Goal: Transaction & Acquisition: Purchase product/service

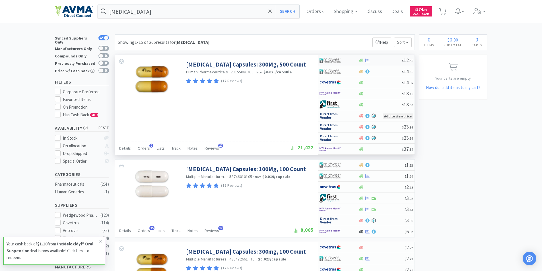
click at [331, 60] on img at bounding box center [330, 60] width 21 height 9
select select "1"
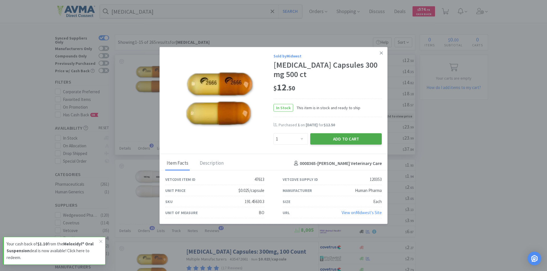
click at [335, 136] on button "Add to Cart" at bounding box center [345, 139] width 71 height 11
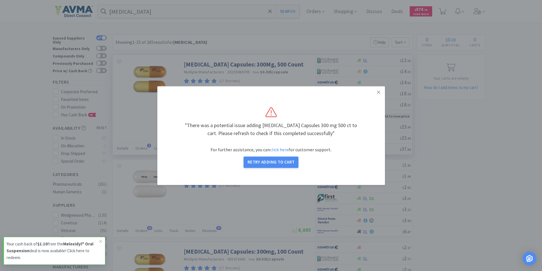
select select "1"
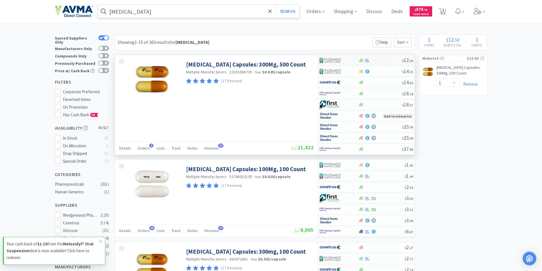
drag, startPoint x: 145, startPoint y: 11, endPoint x: 151, endPoint y: 10, distance: 6.0
click at [145, 11] on input "[MEDICAL_DATA]" at bounding box center [199, 11] width 202 height 13
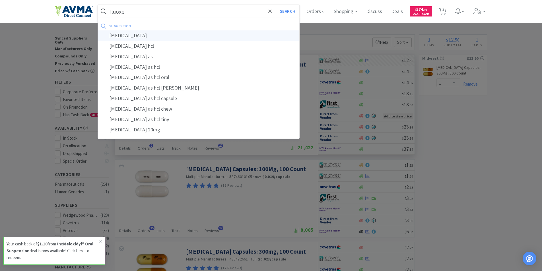
click at [122, 35] on div "[MEDICAL_DATA]" at bounding box center [199, 35] width 202 height 11
type input "[MEDICAL_DATA]"
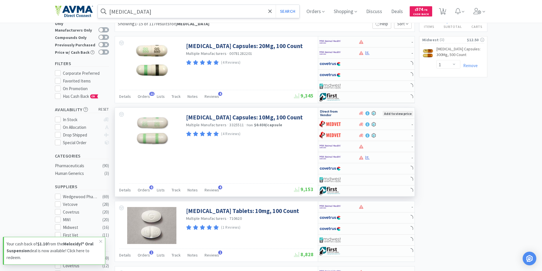
scroll to position [28, 0]
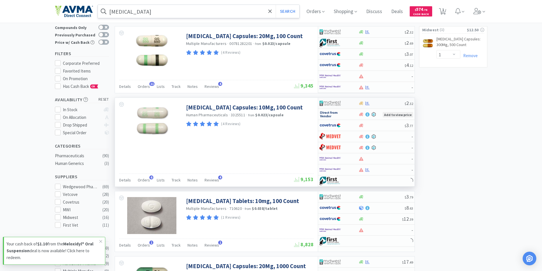
click at [329, 103] on img at bounding box center [330, 103] width 21 height 9
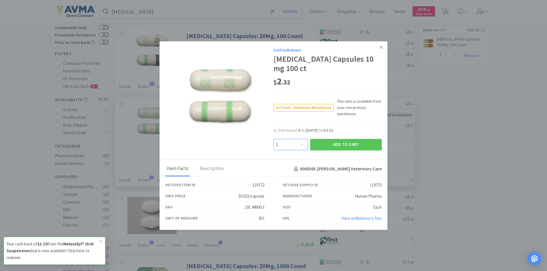
click at [302, 146] on select "Enter Quantity 1 2 3 4 5 6 7 8 9 10 11 12 13 14 15 16 17 18 19 20 Enter Quantity" at bounding box center [290, 144] width 34 height 11
select select "2"
click at [273, 139] on select "Enter Quantity 1 2 3 4 5 6 7 8 9 10 11 12 13 14 15 16 17 18 19 20 Enter Quantity" at bounding box center [290, 144] width 34 height 11
click at [337, 145] on button "Add to Cart" at bounding box center [345, 144] width 71 height 11
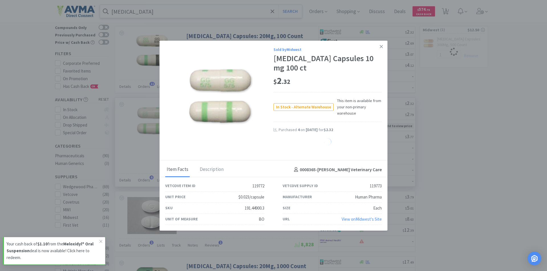
select select "2"
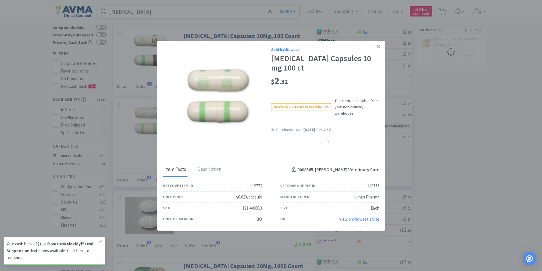
select select "1"
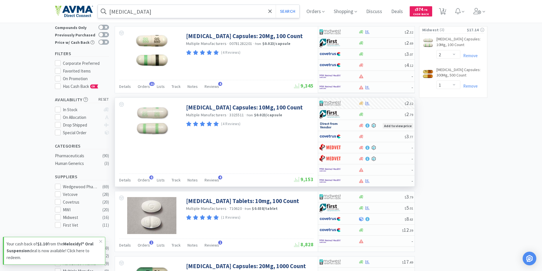
click at [154, 9] on input "[MEDICAL_DATA]" at bounding box center [199, 11] width 202 height 13
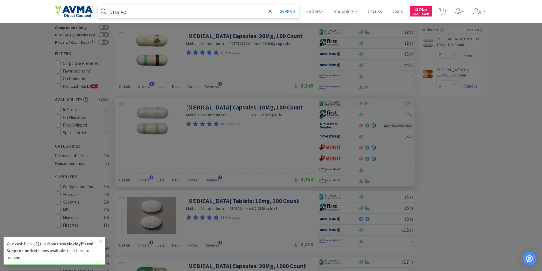
drag, startPoint x: 144, startPoint y: 14, endPoint x: 112, endPoint y: 9, distance: 33.1
click at [112, 9] on input "brqave" at bounding box center [199, 11] width 202 height 13
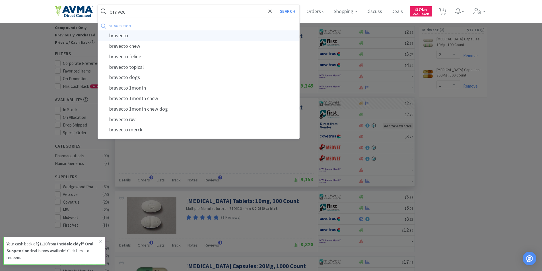
click at [123, 35] on div "bravecto" at bounding box center [199, 35] width 202 height 11
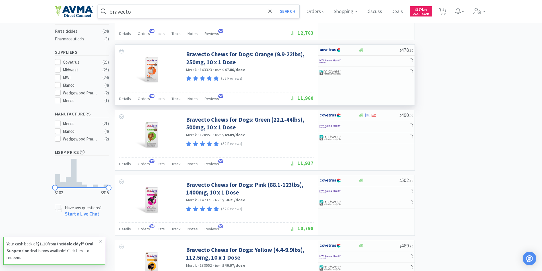
scroll to position [171, 0]
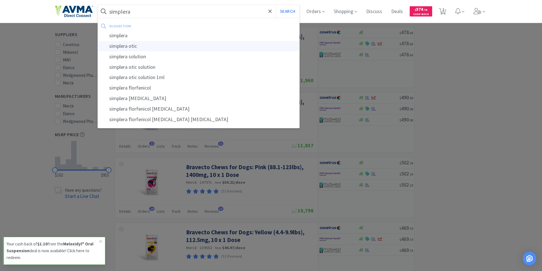
click at [129, 46] on div "simplera otic" at bounding box center [199, 46] width 202 height 11
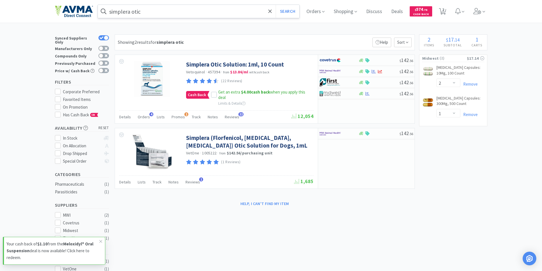
click at [132, 12] on input "simplera otic" at bounding box center [199, 11] width 202 height 13
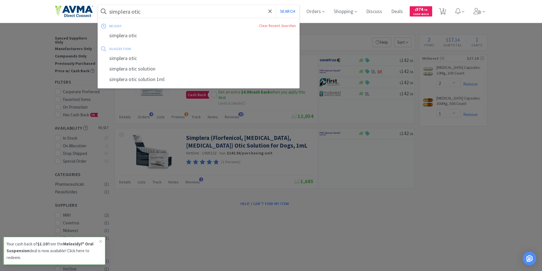
click at [132, 12] on input "simplera otic" at bounding box center [199, 11] width 202 height 13
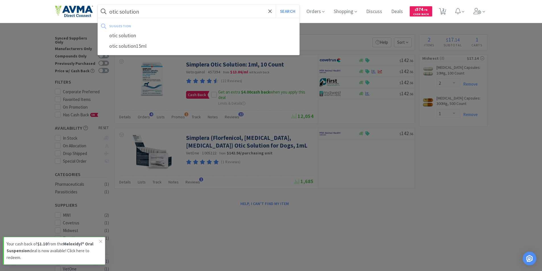
click at [276, 5] on button "Search" at bounding box center [288, 11] width 24 height 13
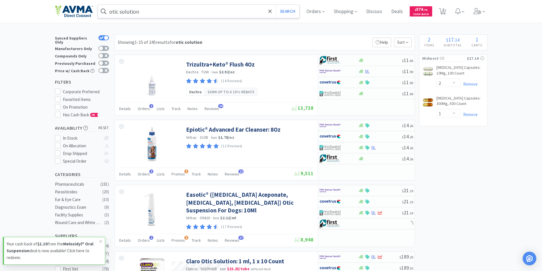
click at [150, 14] on input "otic solution" at bounding box center [199, 11] width 202 height 13
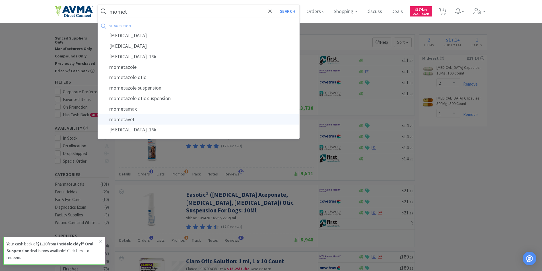
click at [122, 120] on div "mometavet" at bounding box center [199, 119] width 202 height 11
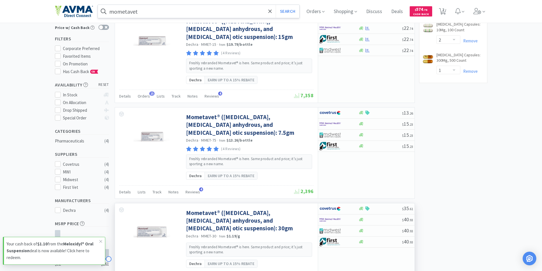
scroll to position [42, 0]
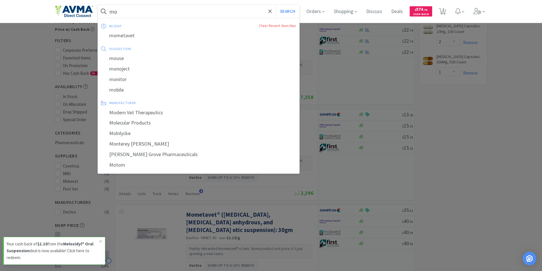
type input "m"
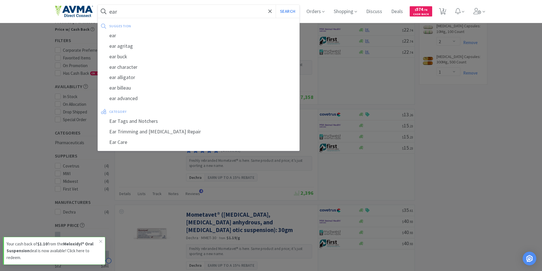
type input "ear"
click at [276, 5] on button "Search" at bounding box center [288, 11] width 24 height 13
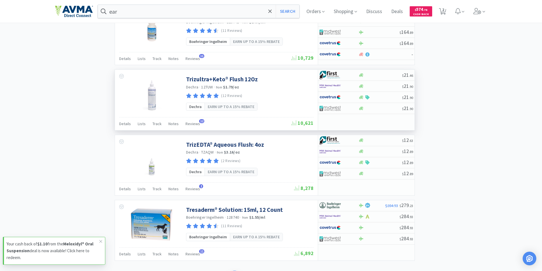
scroll to position [851, 0]
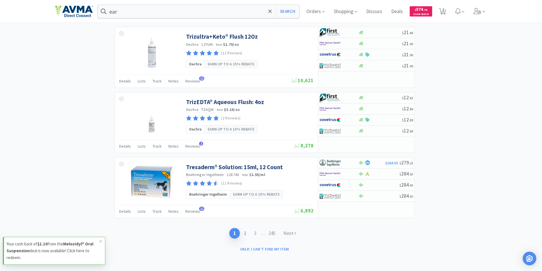
click at [245, 234] on link "2" at bounding box center [245, 233] width 10 height 11
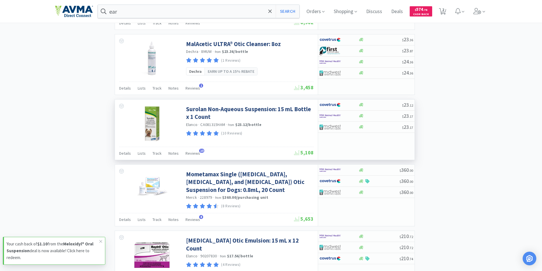
scroll to position [570, 0]
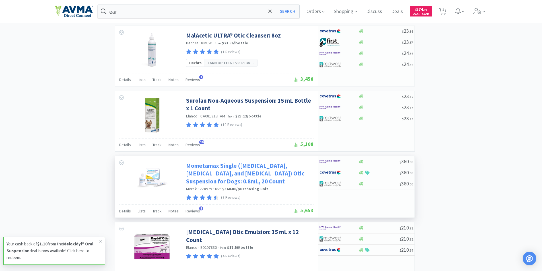
click at [231, 167] on link "Mometamax Single ([MEDICAL_DATA], [MEDICAL_DATA], and [MEDICAL_DATA]) Otic Susp…" at bounding box center [249, 173] width 126 height 23
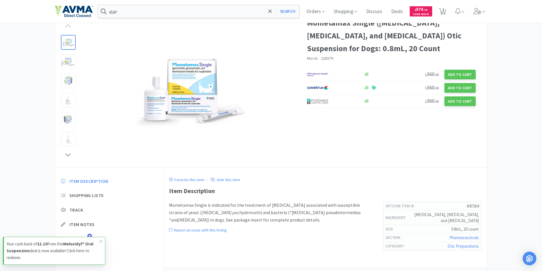
scroll to position [3, 0]
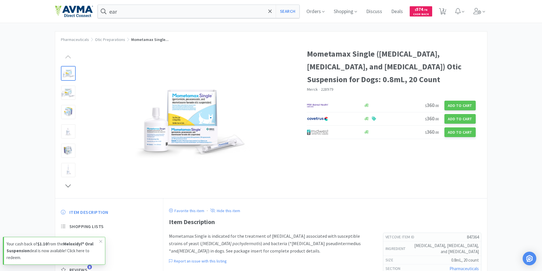
select select "2"
select select "1"
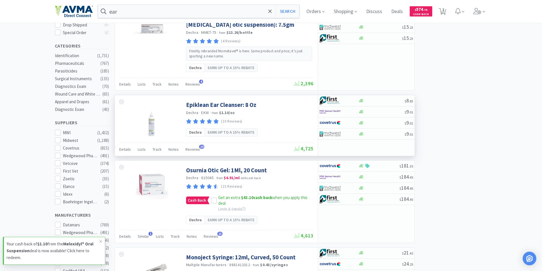
scroll to position [28, 0]
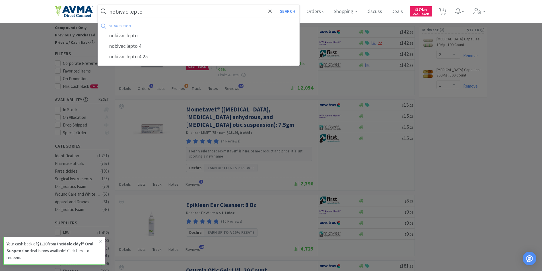
type input "nobivac lepto"
click at [276, 5] on button "Search" at bounding box center [288, 11] width 24 height 13
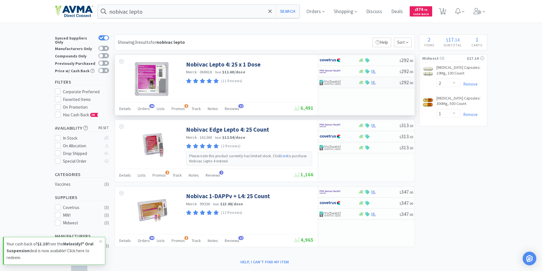
click at [333, 80] on img at bounding box center [330, 82] width 21 height 9
select select "1"
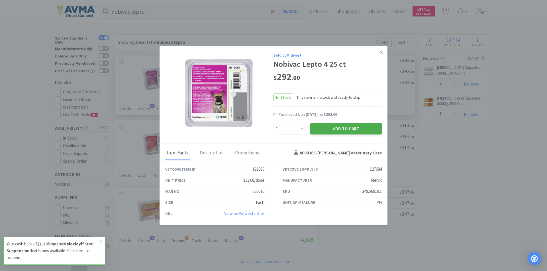
click at [340, 130] on button "Add to Cart" at bounding box center [345, 128] width 71 height 11
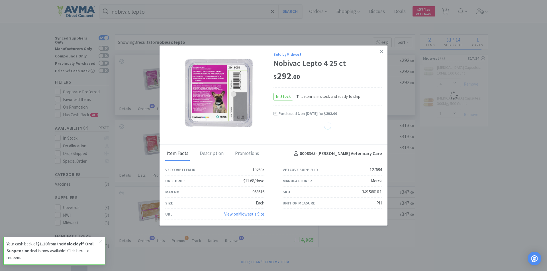
select select "1"
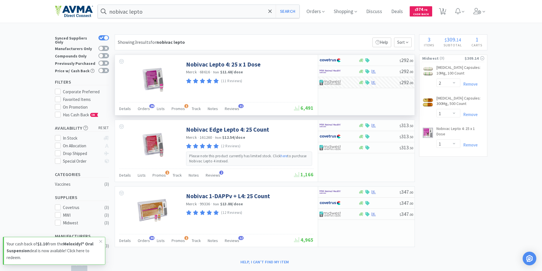
click at [312, 10] on span "Orders" at bounding box center [315, 11] width 23 height 23
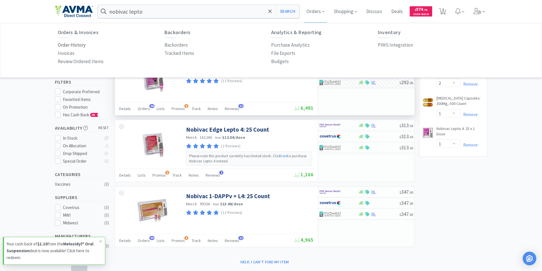
click at [68, 44] on p "Order History" at bounding box center [72, 45] width 28 height 8
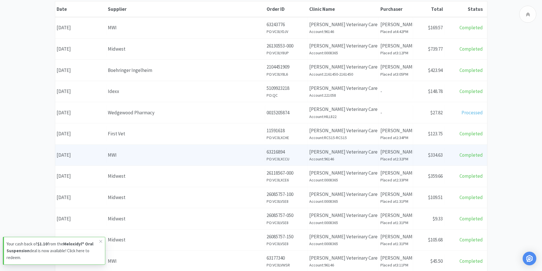
scroll to position [57, 0]
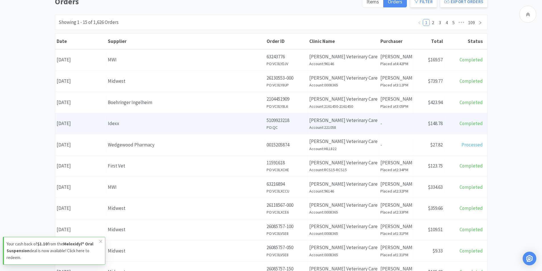
click at [81, 123] on div "Date [DATE]" at bounding box center [80, 123] width 51 height 15
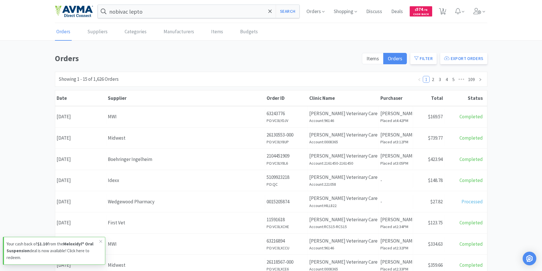
scroll to position [57, 0]
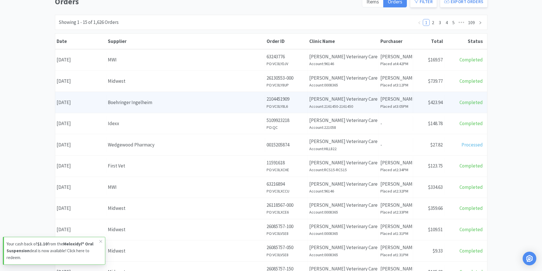
click at [69, 101] on div "Date [DATE]" at bounding box center [80, 102] width 51 height 15
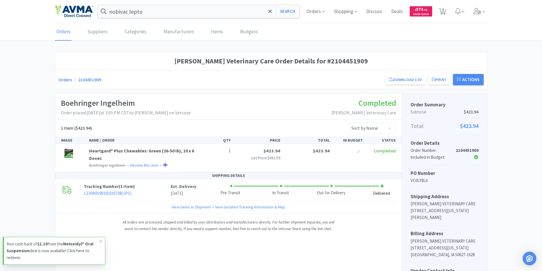
scroll to position [57, 0]
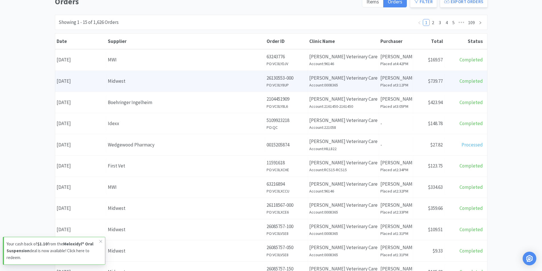
click at [77, 83] on div "Date [DATE]" at bounding box center [80, 81] width 51 height 15
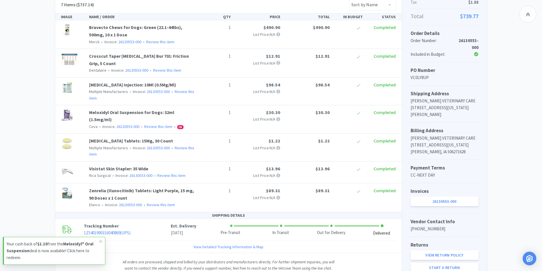
scroll to position [67, 0]
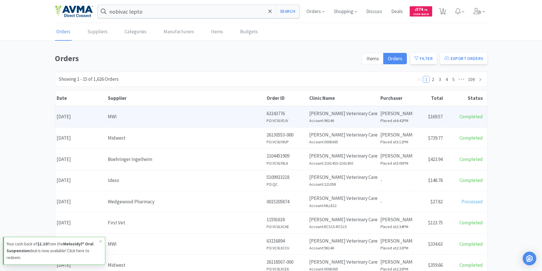
click at [76, 116] on div "Date [DATE]" at bounding box center [80, 117] width 51 height 15
